Goal: Navigation & Orientation: Understand site structure

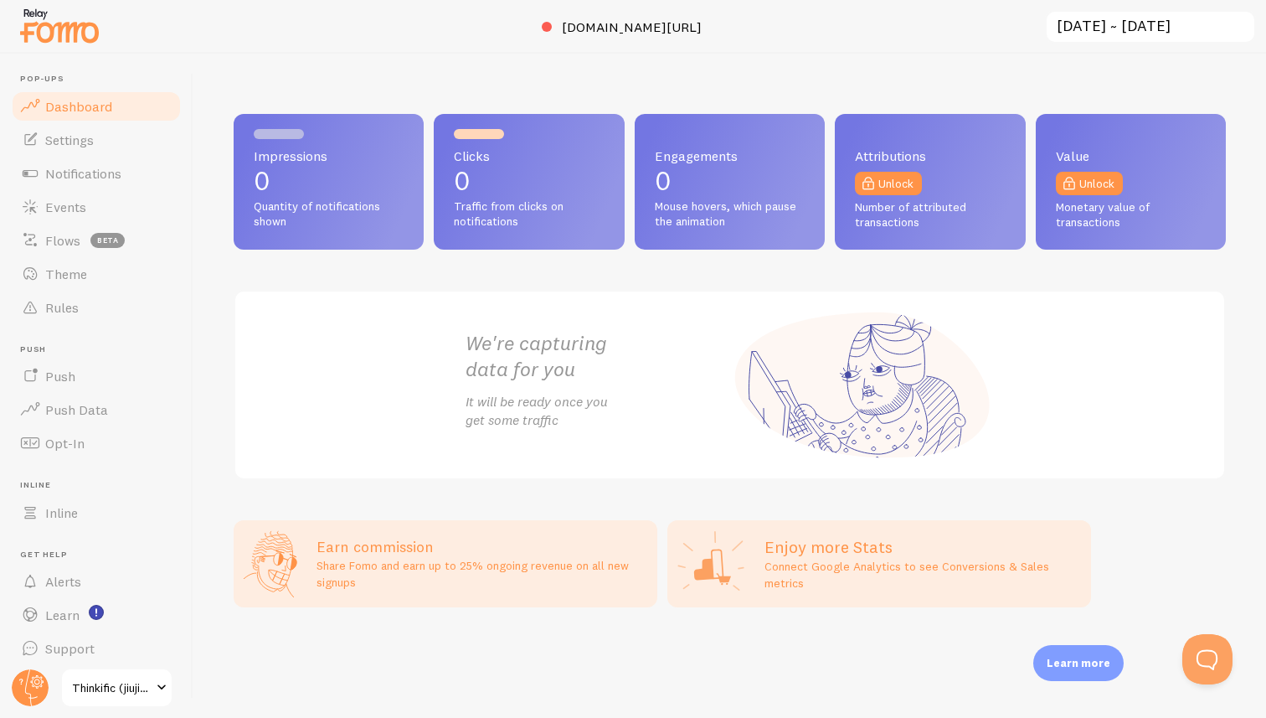
click at [1163, 24] on input "[DATE] ~ [DATE]" at bounding box center [1150, 27] width 211 height 34
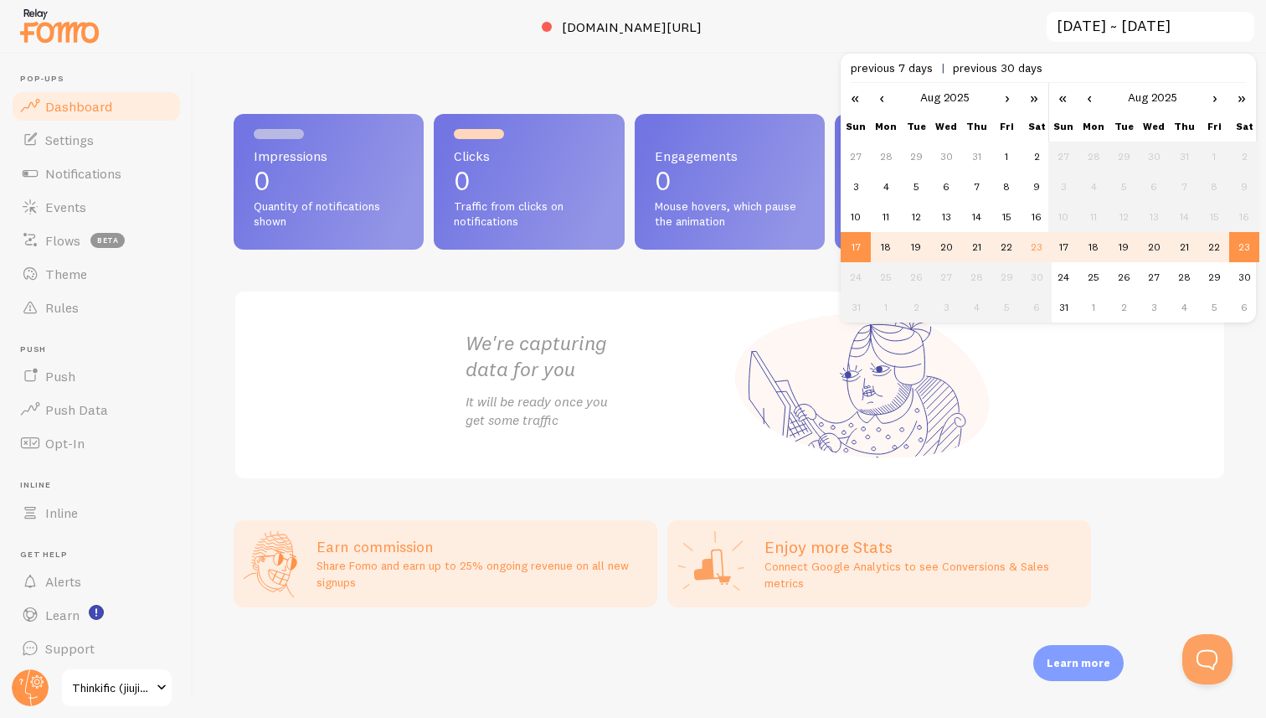
click at [1031, 410] on div "We're capturing data for you It will be ready once you get some traffic" at bounding box center [730, 385] width 992 height 190
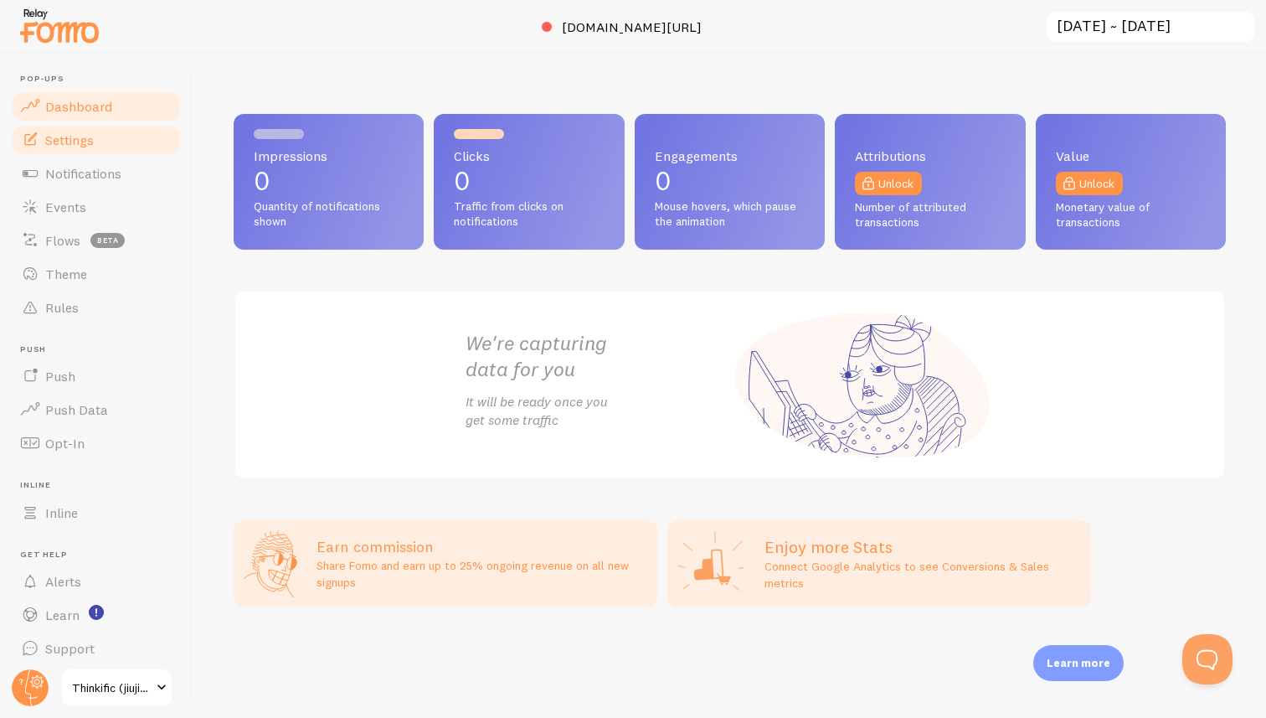
click at [85, 133] on span "Settings" at bounding box center [69, 139] width 49 height 17
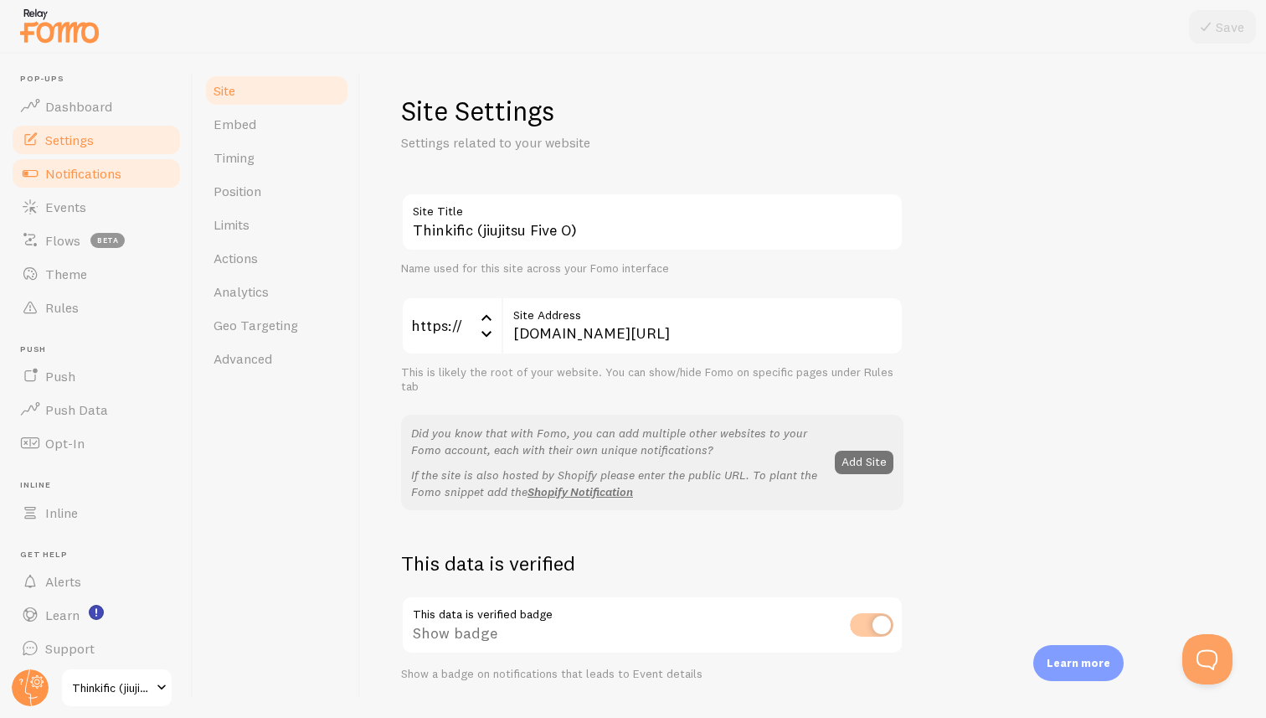
click at [82, 175] on span "Notifications" at bounding box center [83, 173] width 76 height 17
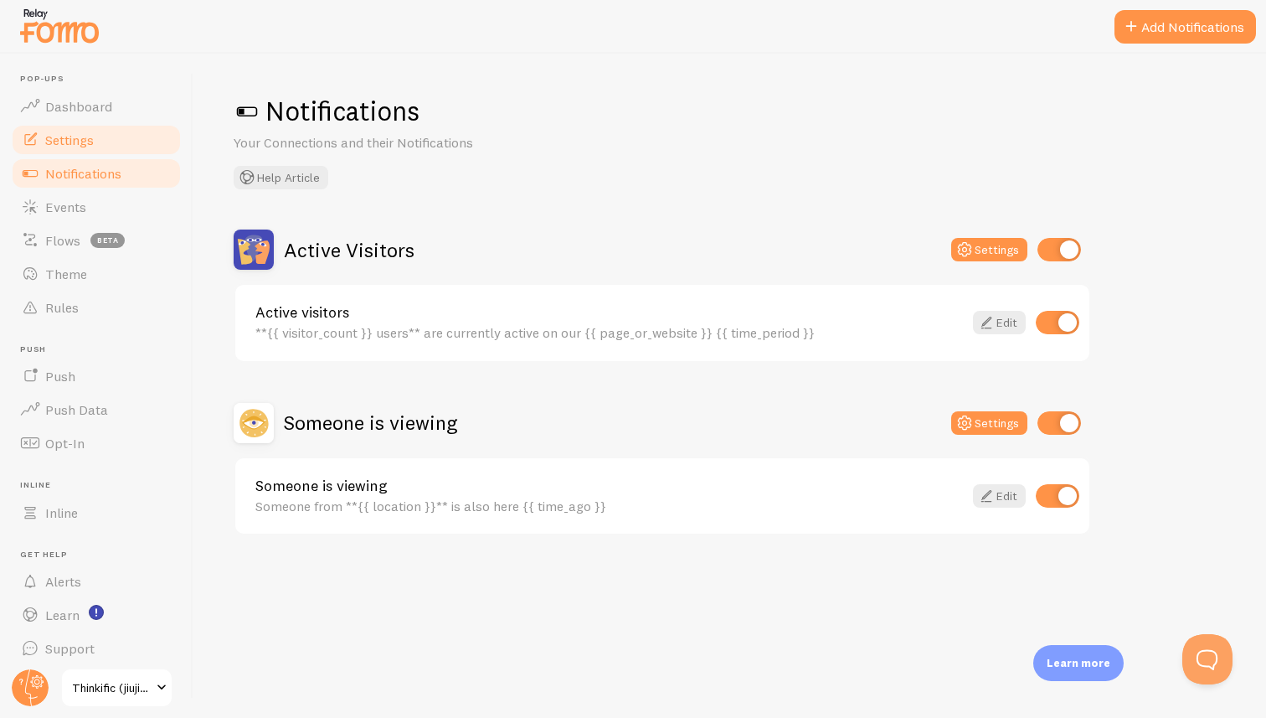
click at [75, 145] on span "Settings" at bounding box center [69, 139] width 49 height 17
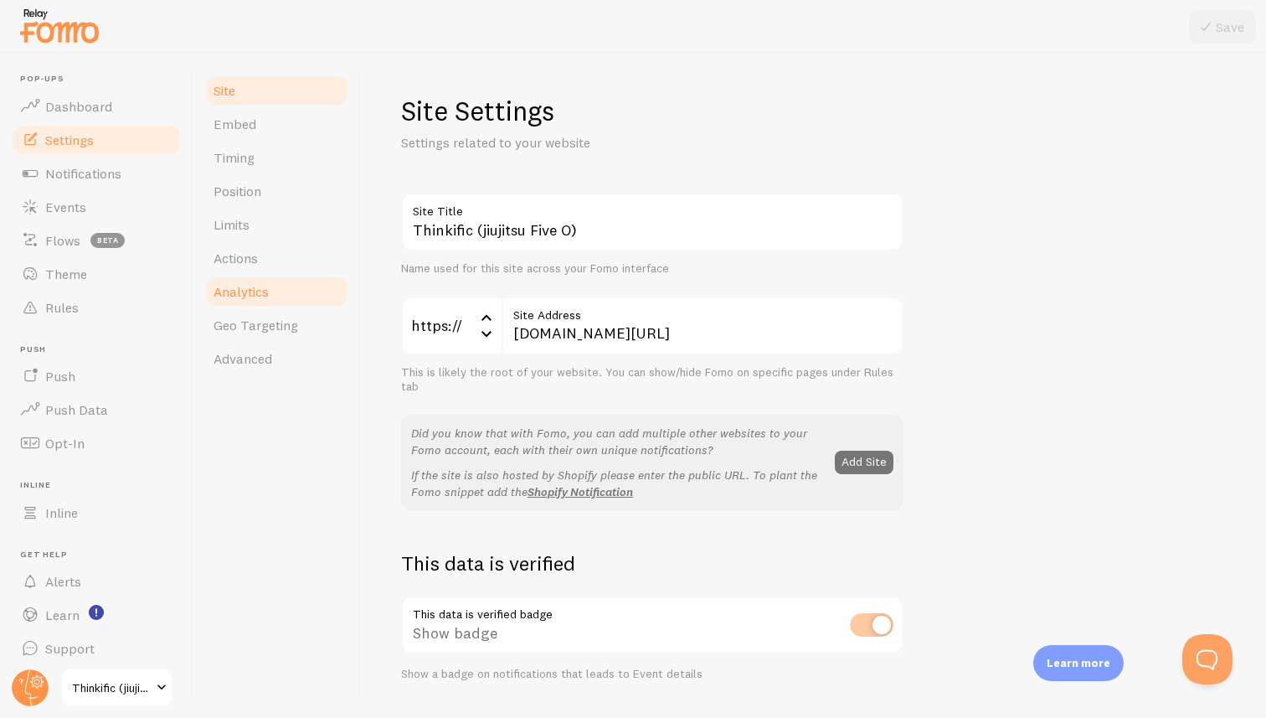
click at [245, 294] on span "Analytics" at bounding box center [241, 291] width 55 height 17
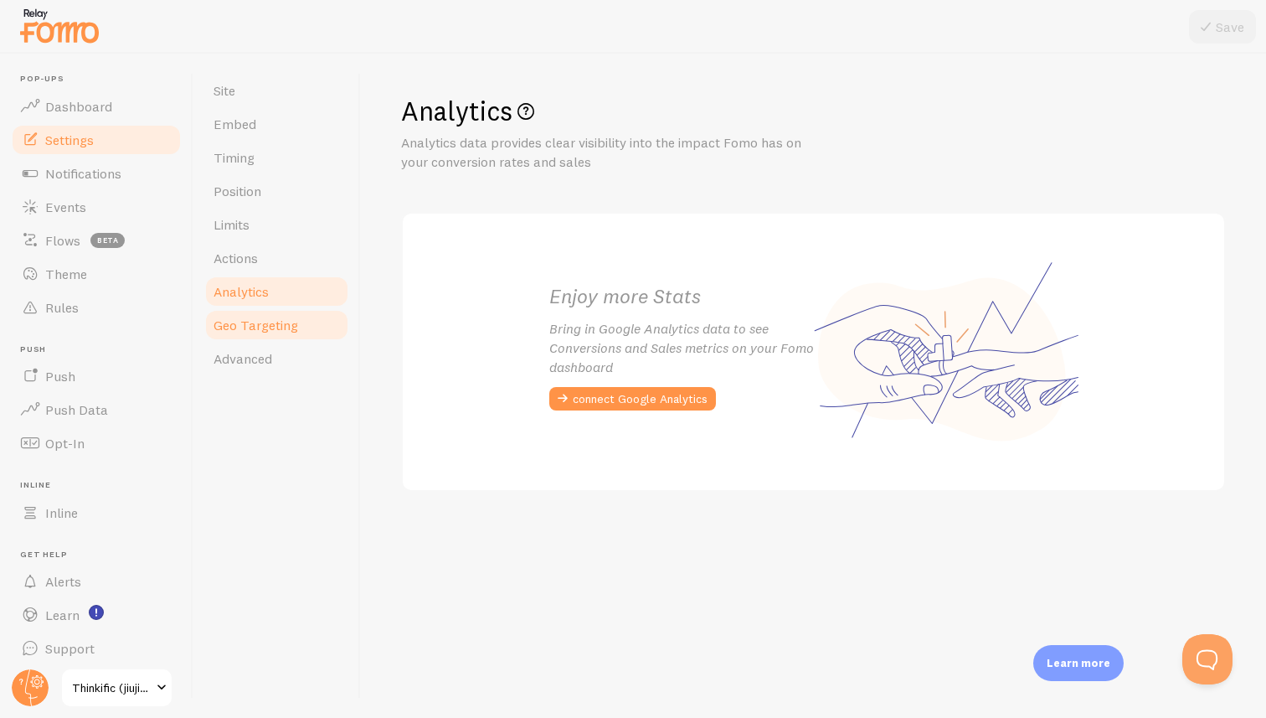
click at [257, 328] on span "Geo Targeting" at bounding box center [256, 325] width 85 height 17
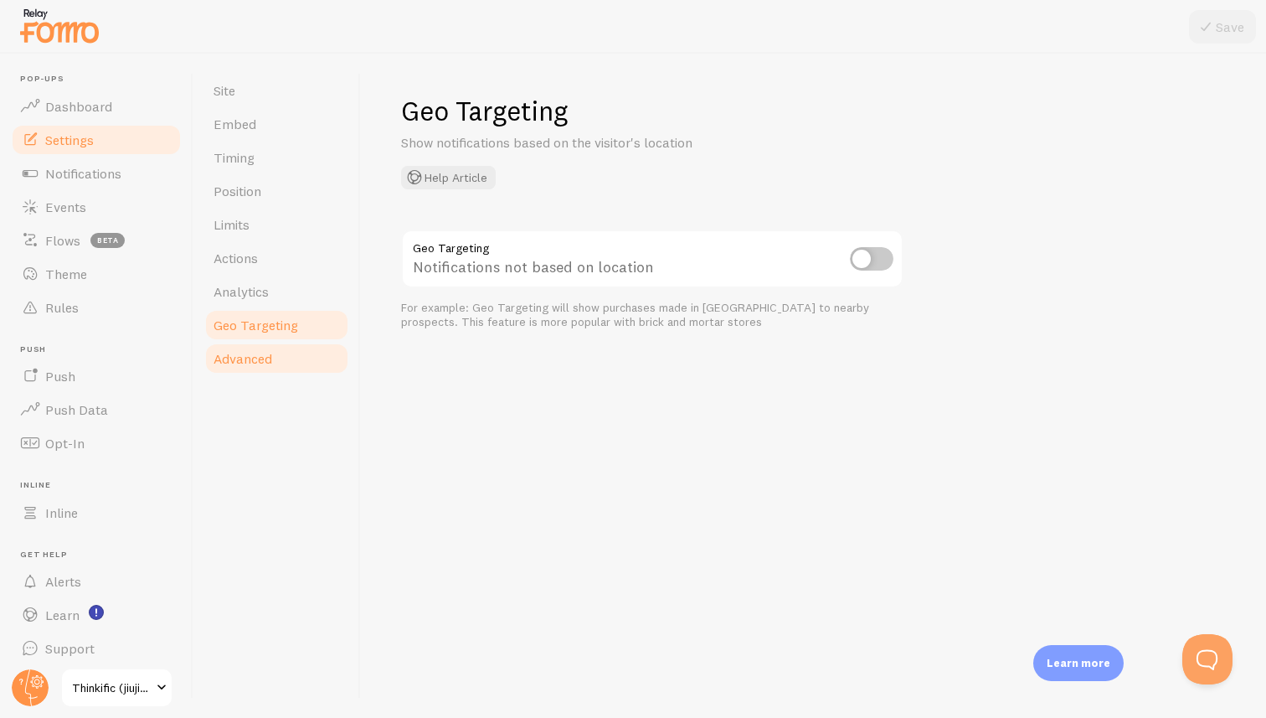
click at [250, 363] on span "Advanced" at bounding box center [243, 358] width 59 height 17
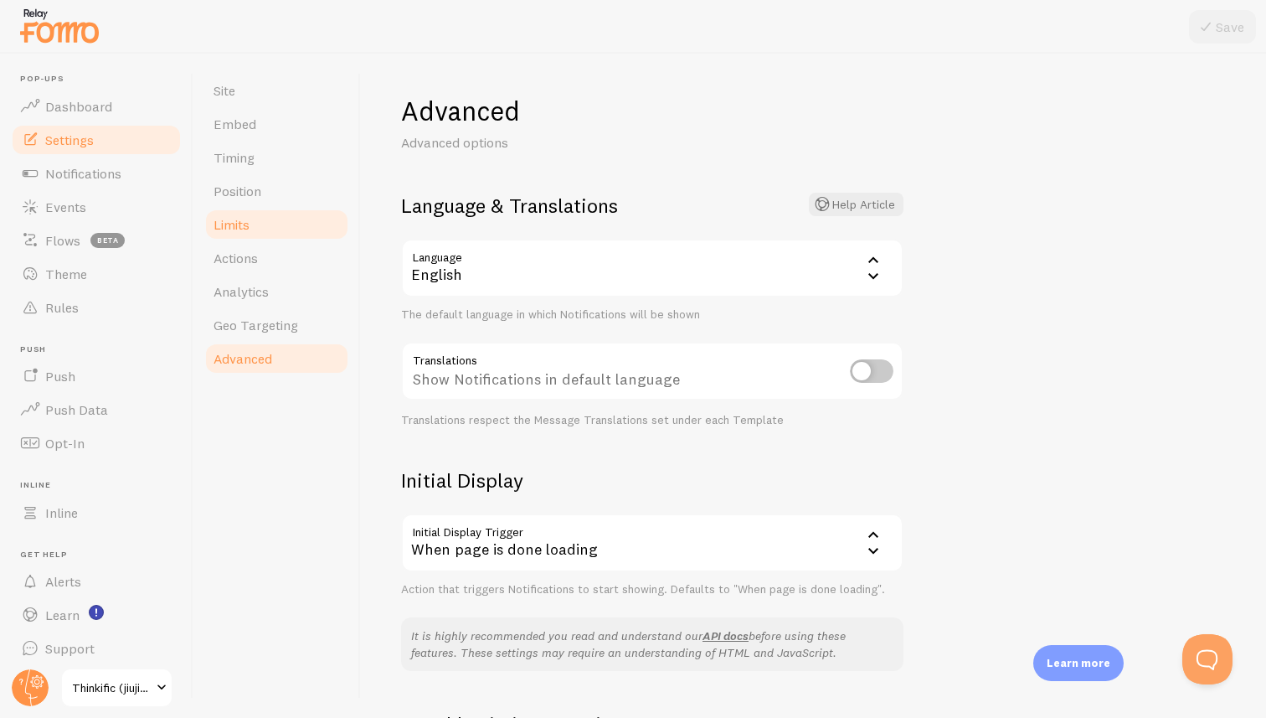
click at [235, 220] on span "Limits" at bounding box center [232, 224] width 36 height 17
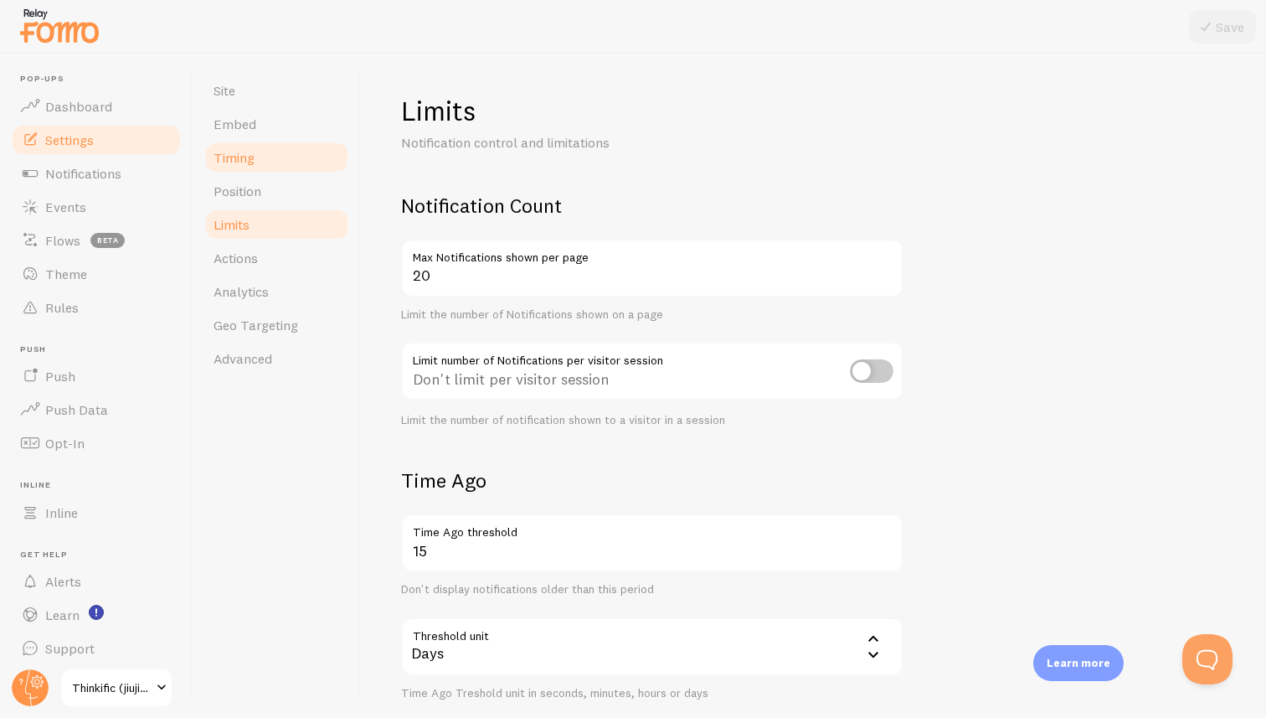
click at [241, 162] on span "Timing" at bounding box center [234, 157] width 41 height 17
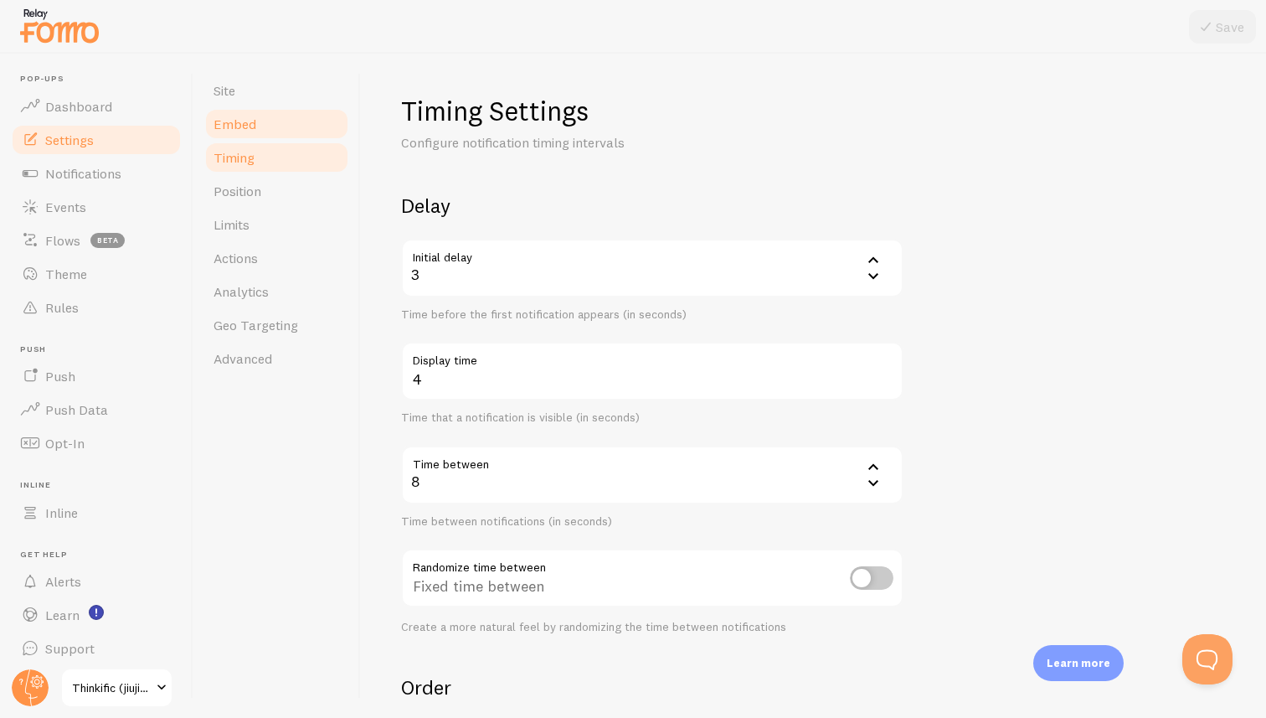
click at [225, 131] on span "Embed" at bounding box center [235, 124] width 43 height 17
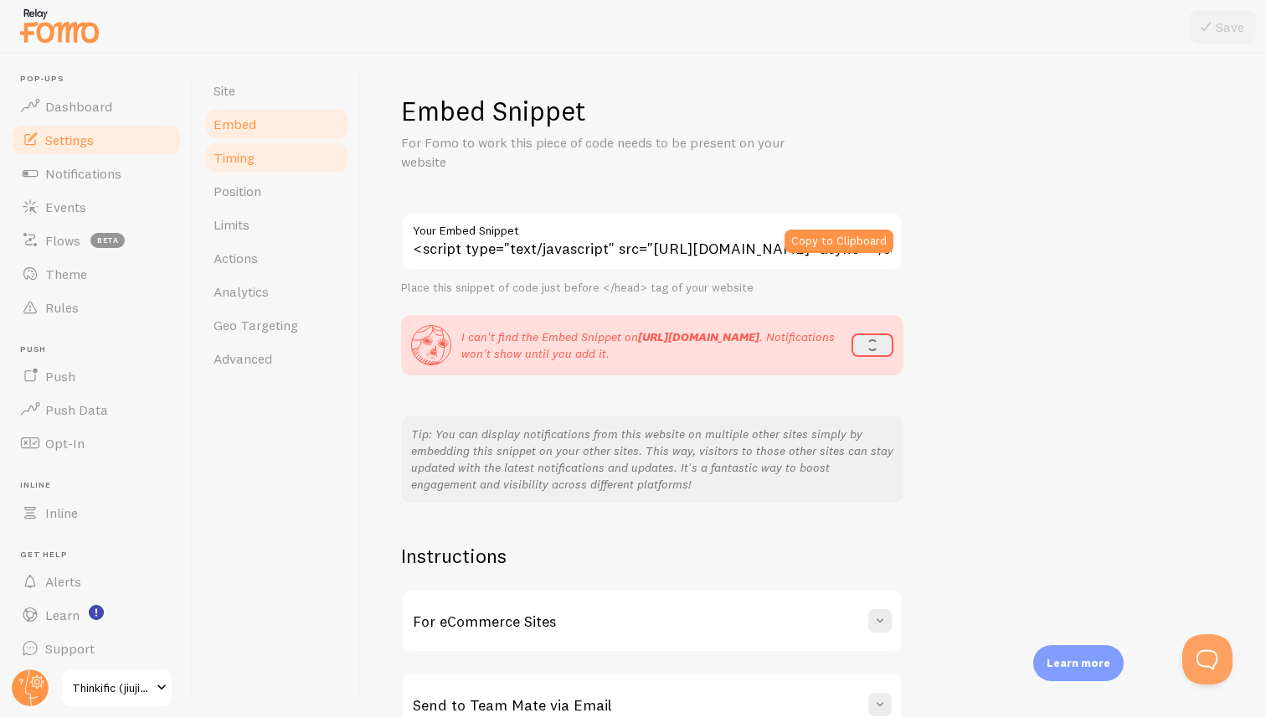
click at [235, 165] on span "Timing" at bounding box center [234, 157] width 41 height 17
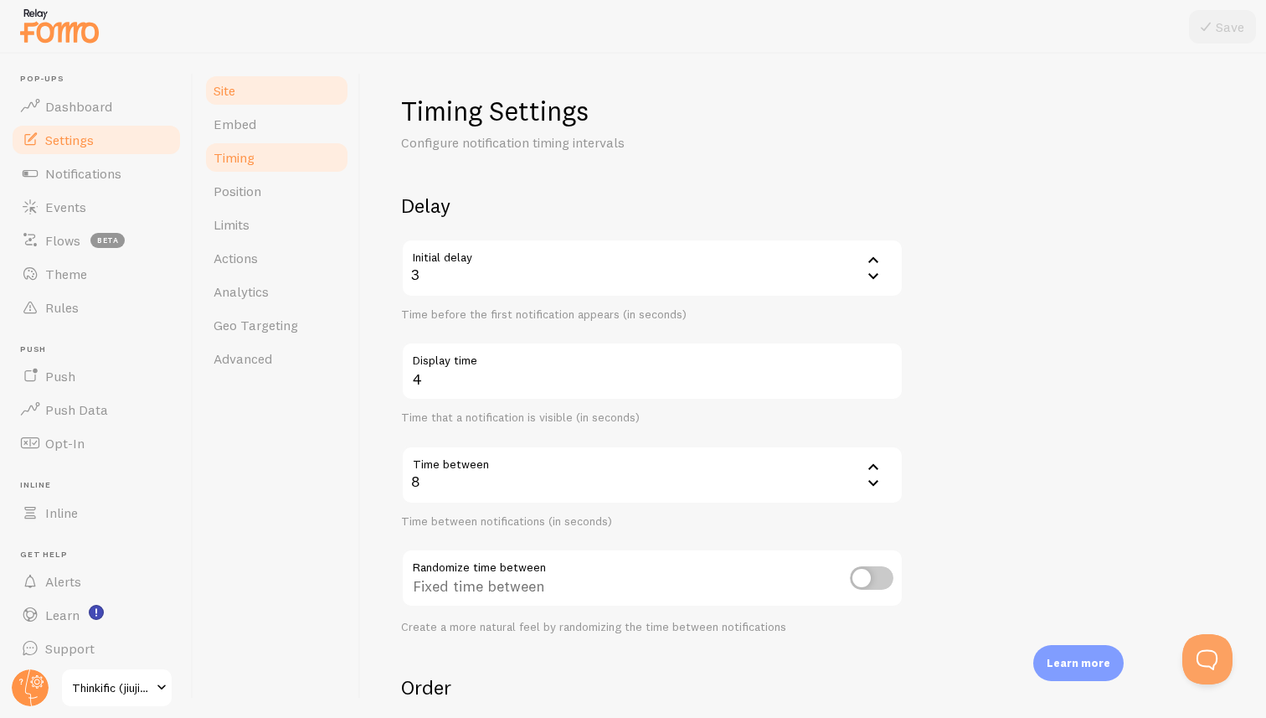
click at [217, 80] on link "Site" at bounding box center [277, 91] width 147 height 34
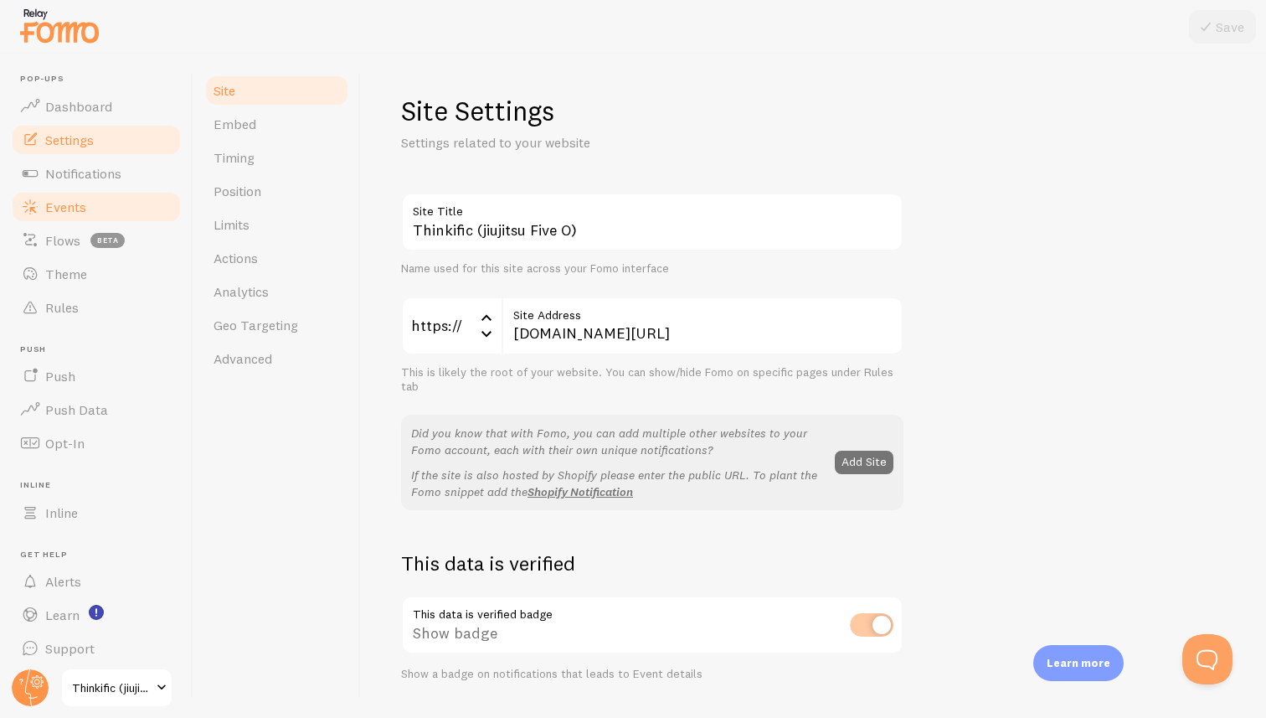
click at [86, 206] on link "Events" at bounding box center [96, 207] width 173 height 34
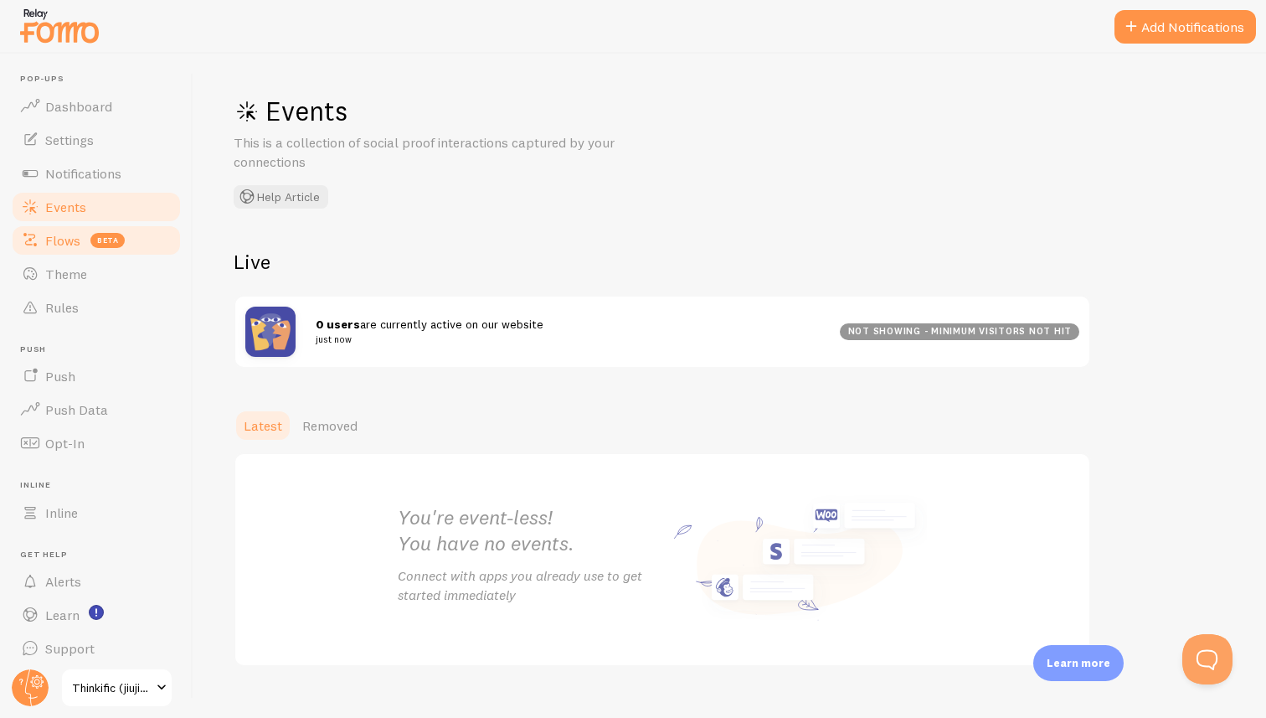
click at [75, 243] on span "Flows" at bounding box center [62, 240] width 35 height 17
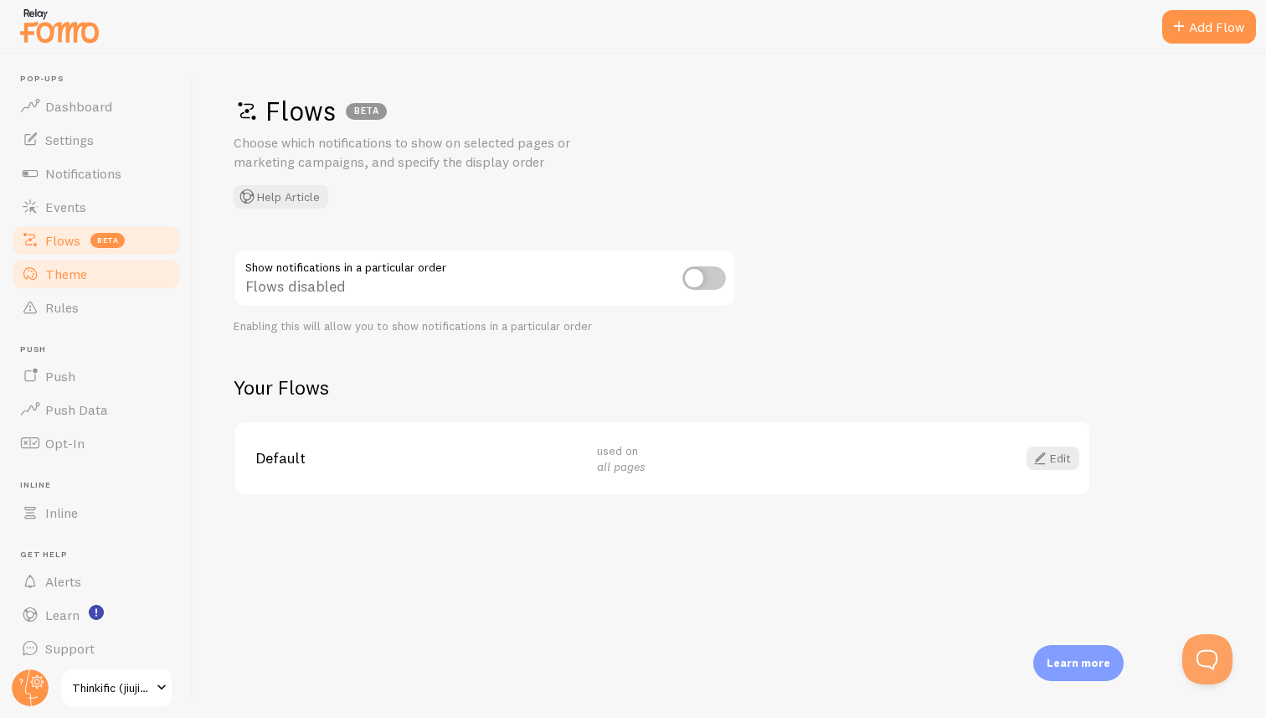
click at [75, 270] on span "Theme" at bounding box center [66, 273] width 42 height 17
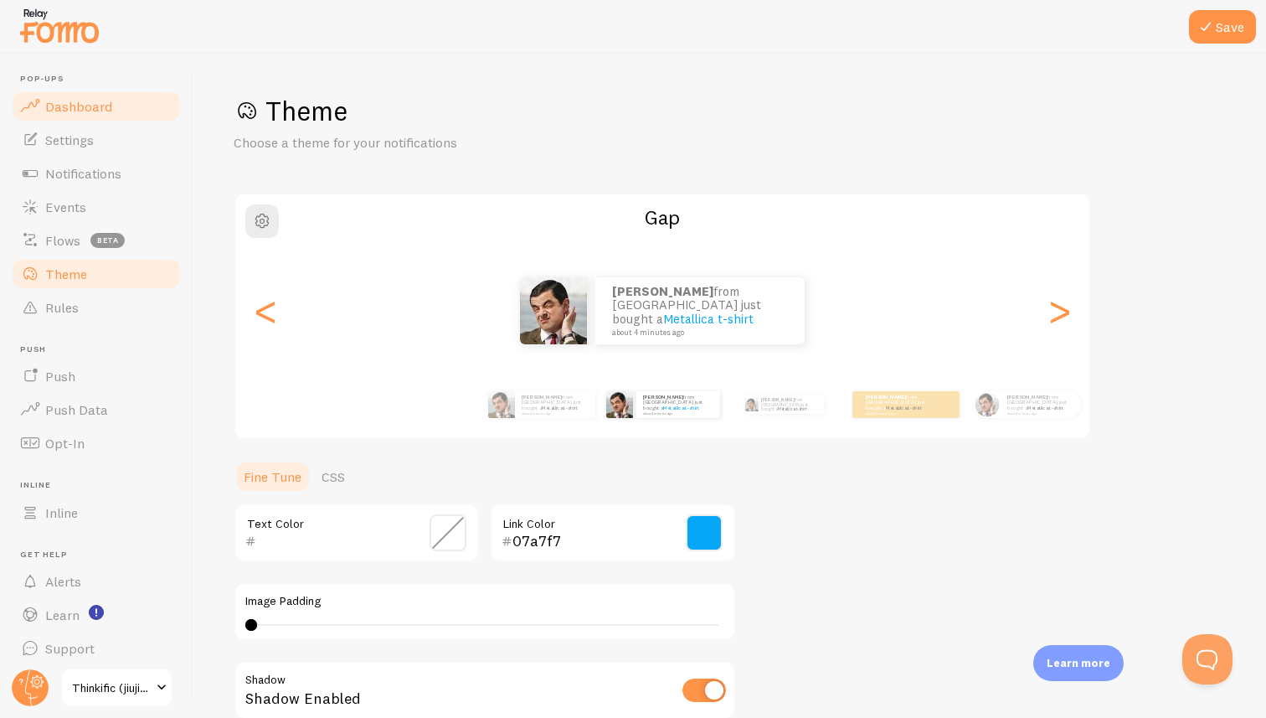
click at [82, 108] on span "Dashboard" at bounding box center [78, 106] width 67 height 17
